Goal: Transaction & Acquisition: Purchase product/service

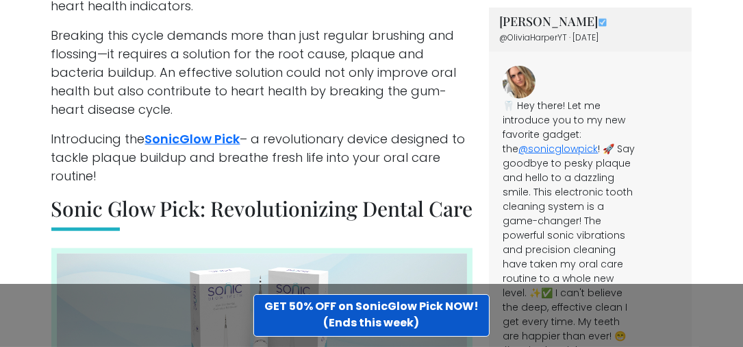
scroll to position [1507, 0]
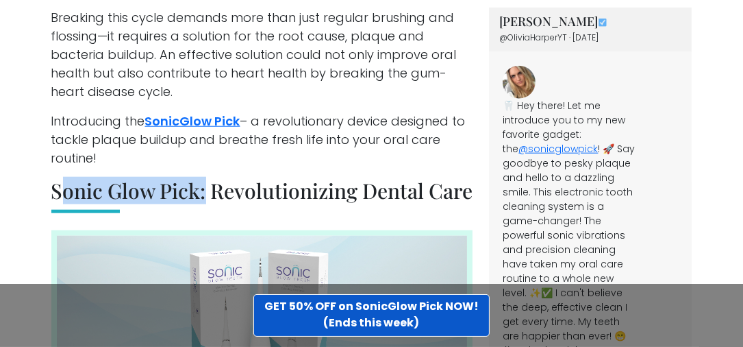
drag, startPoint x: 53, startPoint y: 149, endPoint x: 199, endPoint y: 156, distance: 146.1
click at [199, 178] on h2 "Sonic Glow Pick: Revolutionizing Dental Care" at bounding box center [262, 195] width 422 height 35
copy h2 "Sonic Glow Pick"
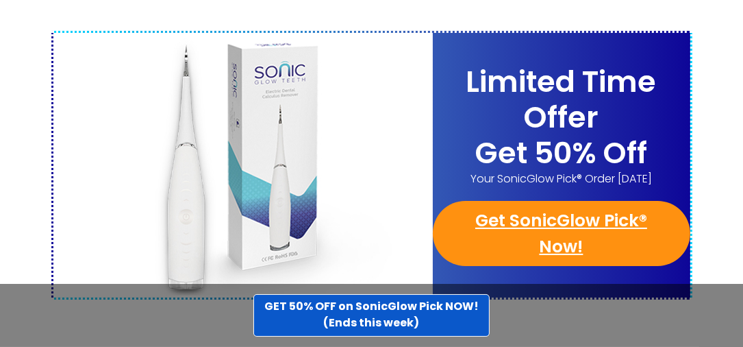
scroll to position [5481, 0]
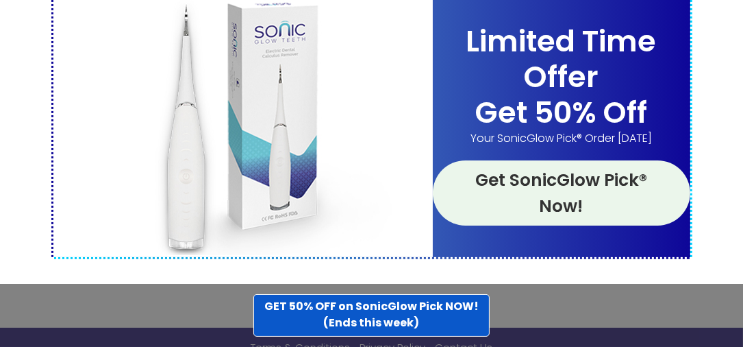
click at [532, 160] on link "Get SonicGlow Pick® Now!" at bounding box center [562, 192] width 258 height 65
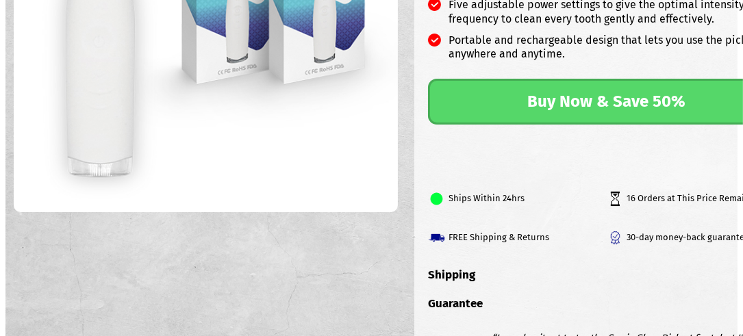
scroll to position [343, 0]
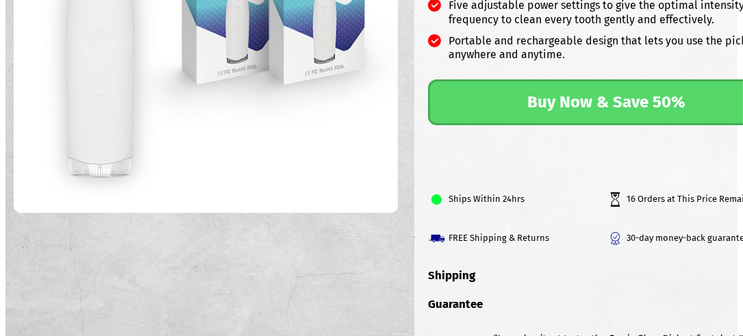
click at [551, 107] on link "Buy Now & Save 50%" at bounding box center [607, 102] width 358 height 46
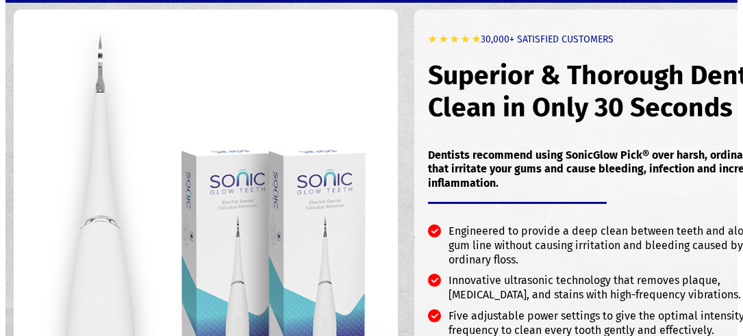
scroll to position [0, 0]
